Goal: Check status: Check status

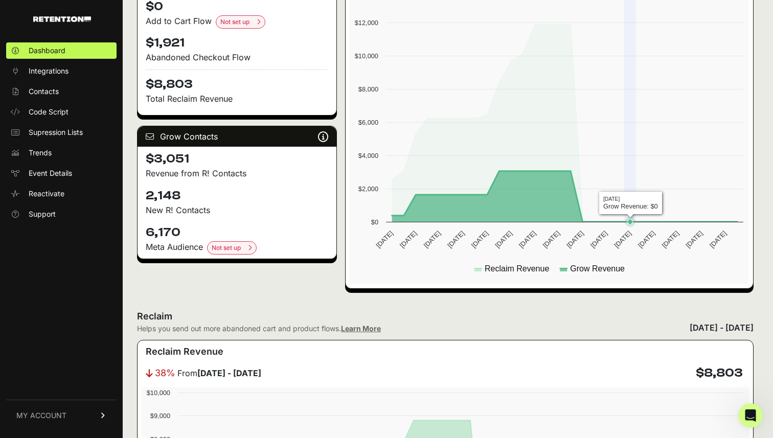
scroll to position [227, 0]
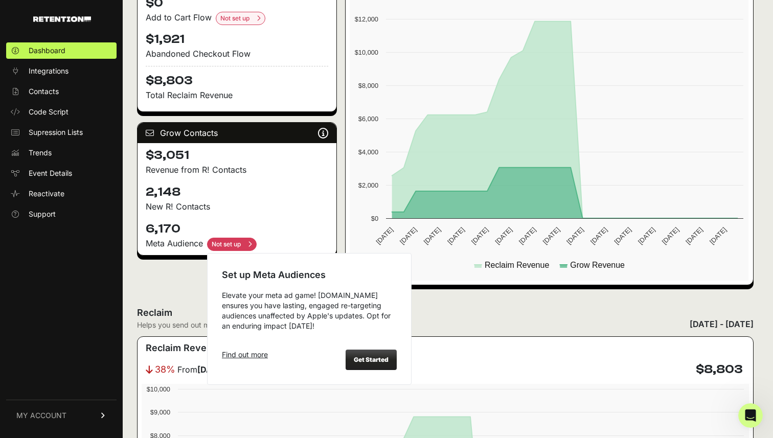
click at [223, 244] on input "checkbox" at bounding box center [232, 244] width 50 height 13
checkbox input "true"
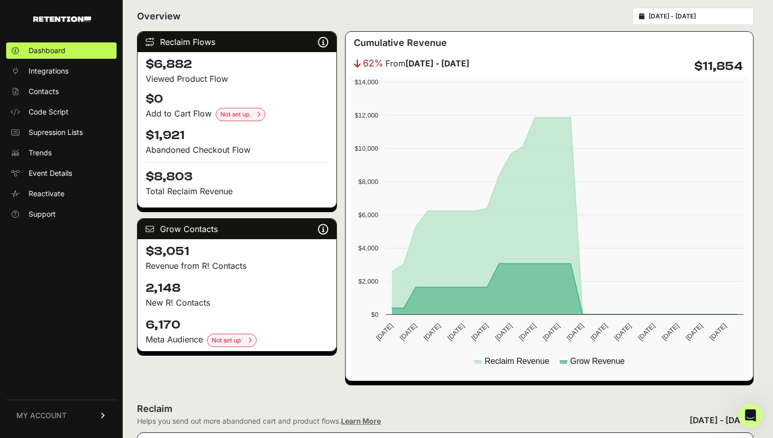
scroll to position [0, 0]
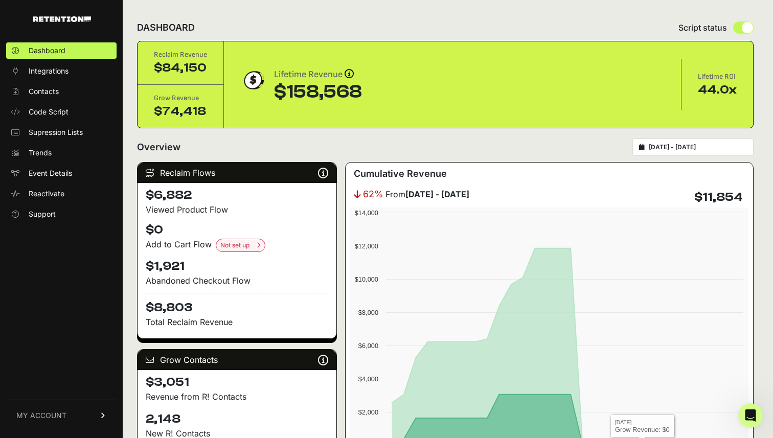
click at [708, 148] on input "[DATE] - [DATE]" at bounding box center [697, 147] width 98 height 8
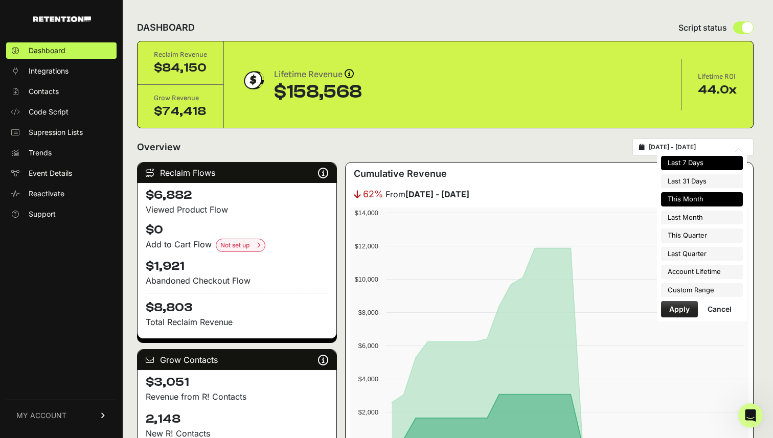
click at [690, 164] on li "Last 7 Days" at bounding box center [702, 163] width 82 height 14
type input "[DATE] - [DATE]"
